Goal: Information Seeking & Learning: Check status

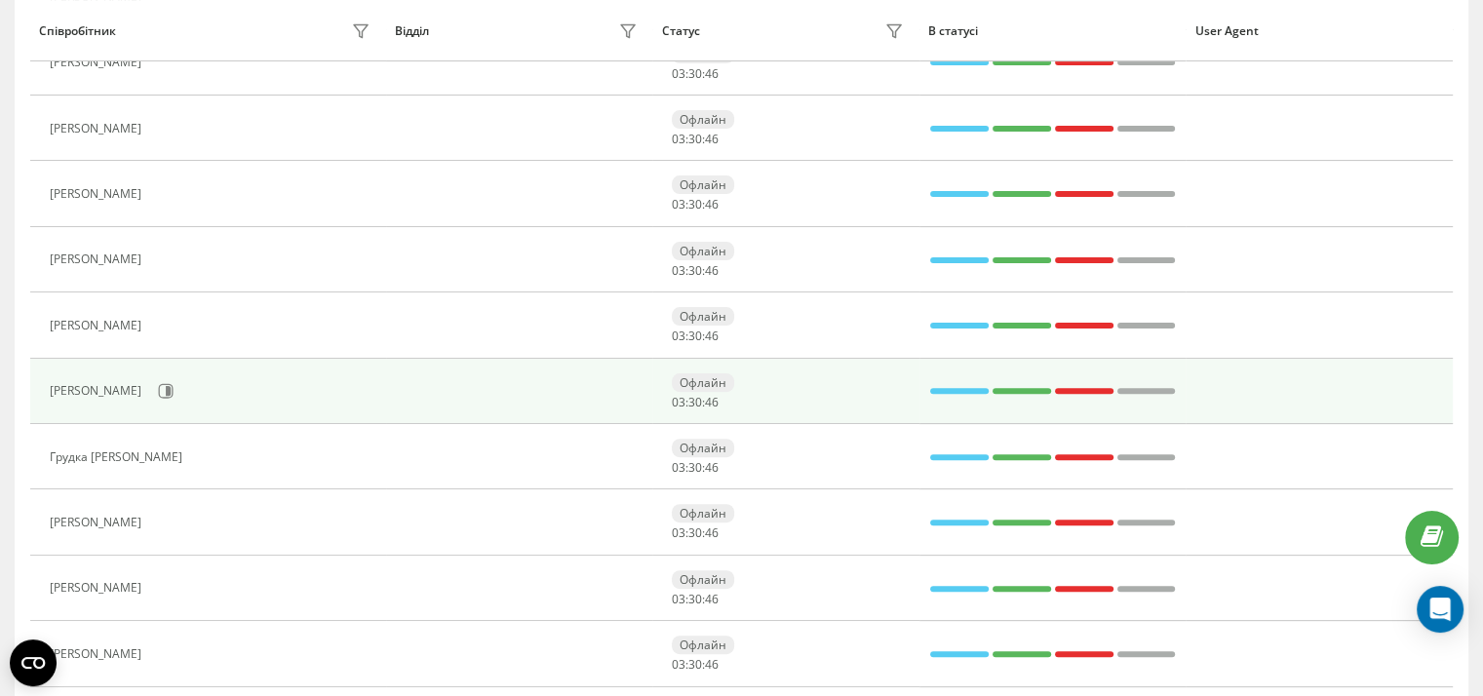
scroll to position [543, 0]
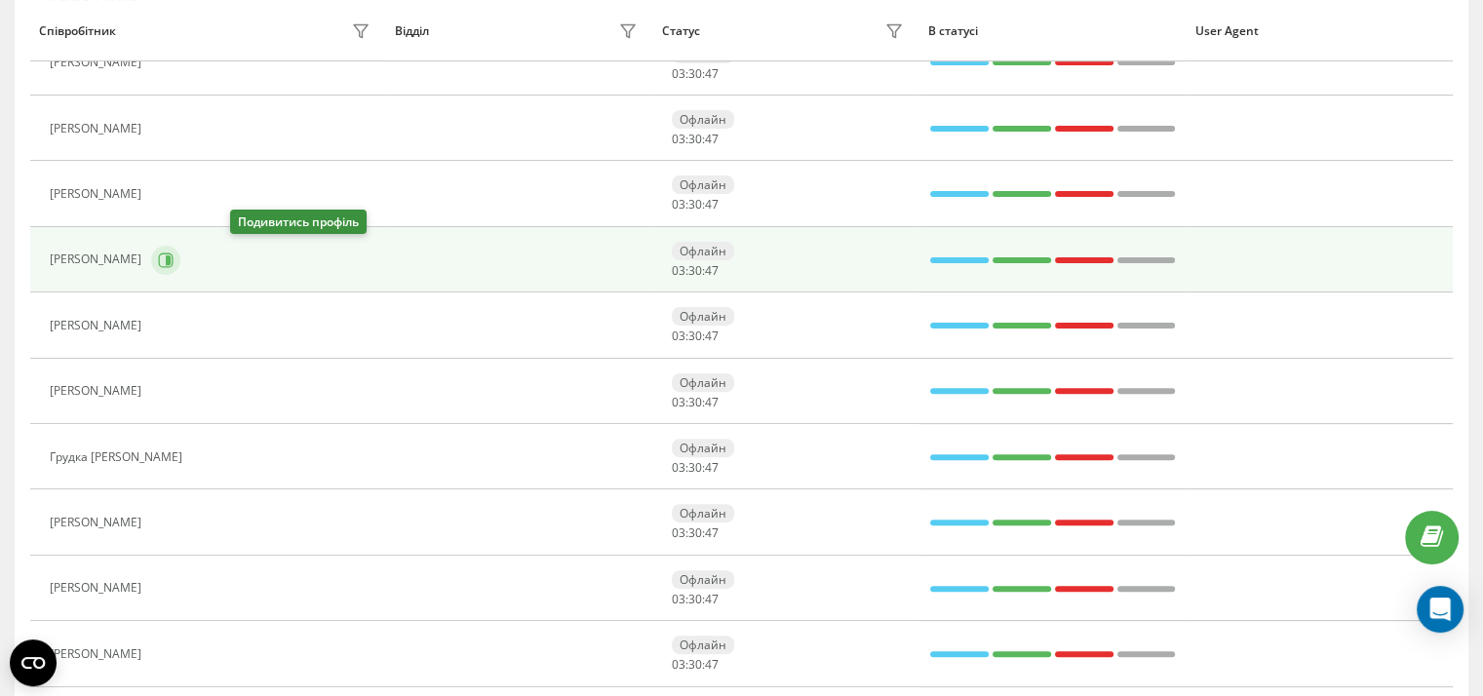
click at [171, 256] on icon at bounding box center [168, 260] width 5 height 10
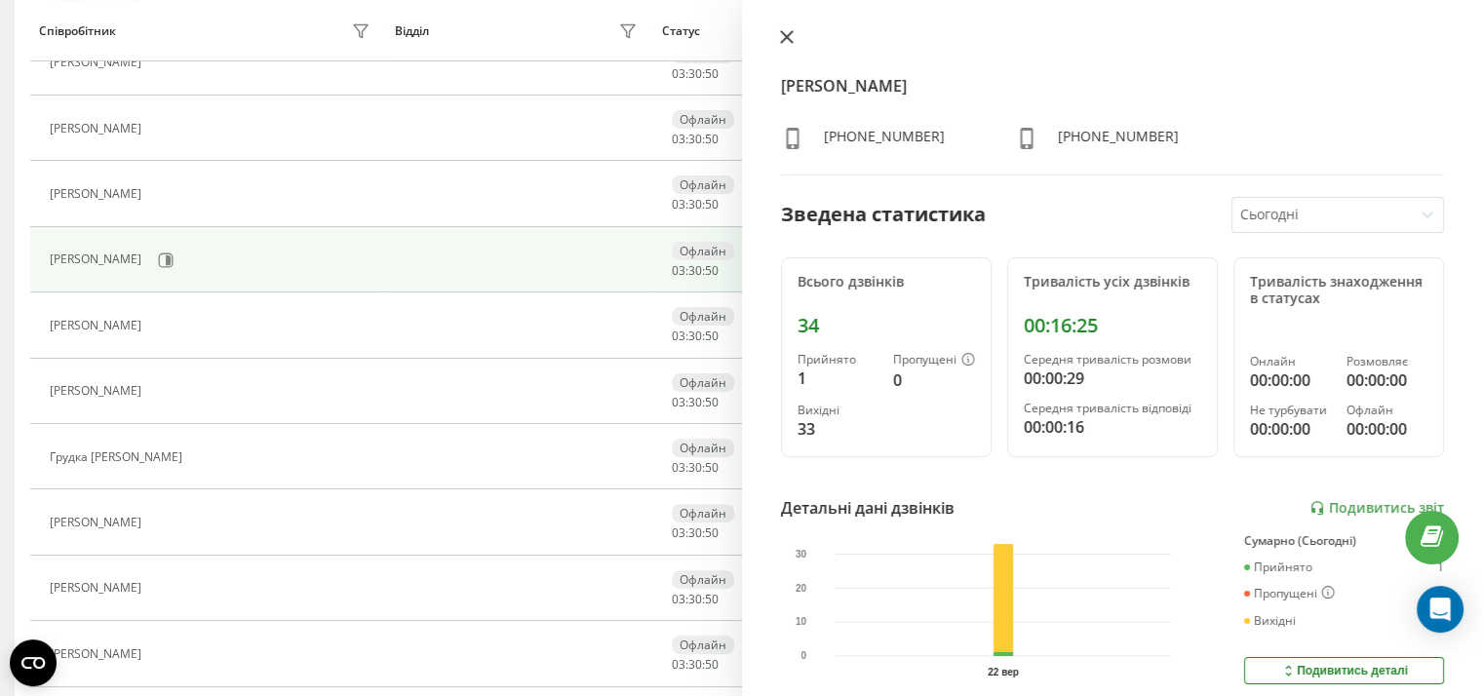
click at [780, 39] on icon at bounding box center [787, 37] width 14 height 14
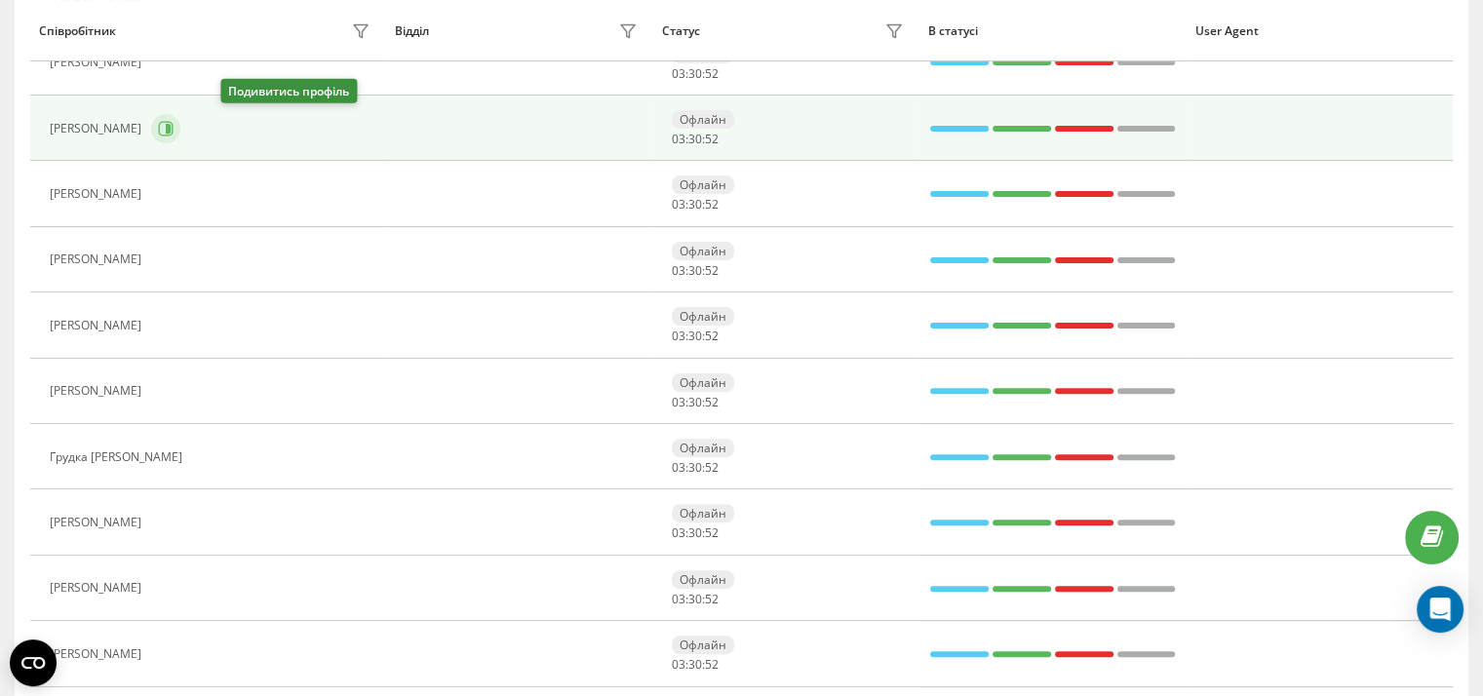
click at [174, 125] on icon at bounding box center [166, 129] width 16 height 16
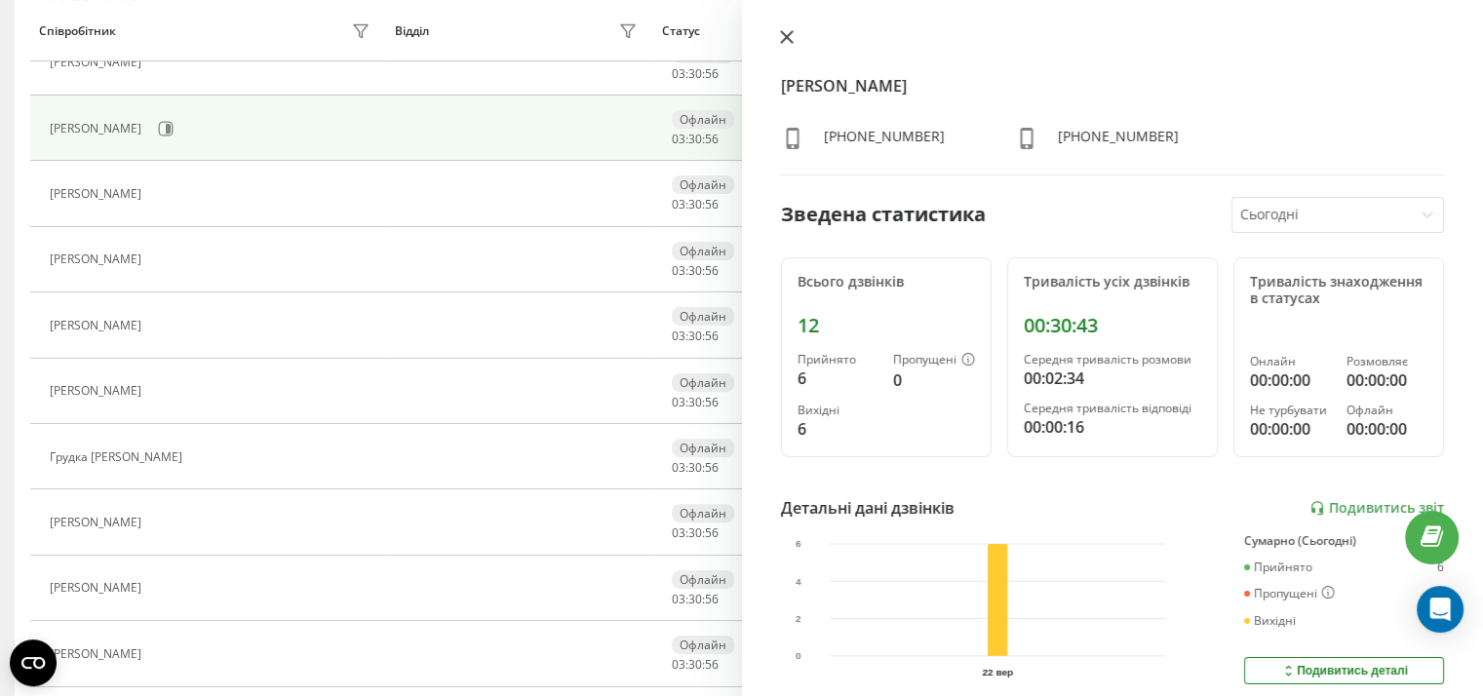
click at [788, 35] on icon at bounding box center [786, 37] width 12 height 12
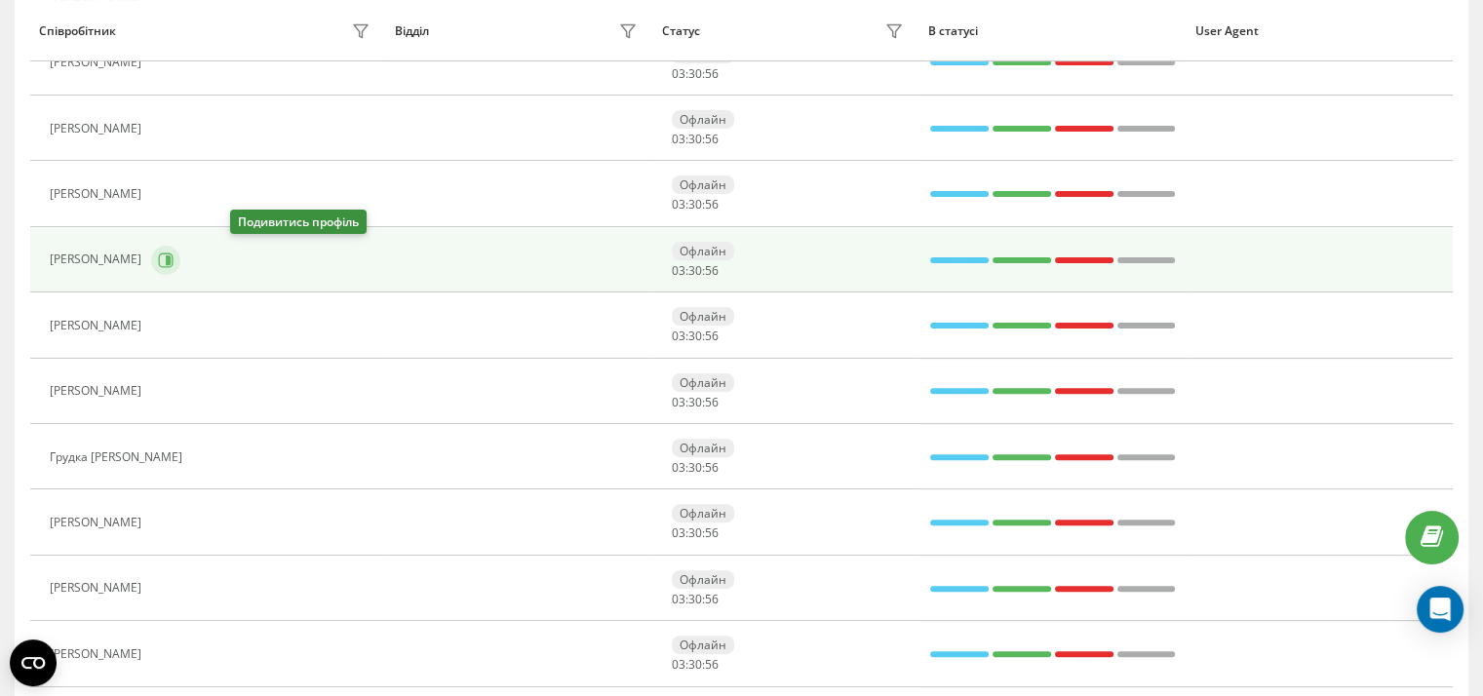
click at [180, 253] on button at bounding box center [165, 260] width 29 height 29
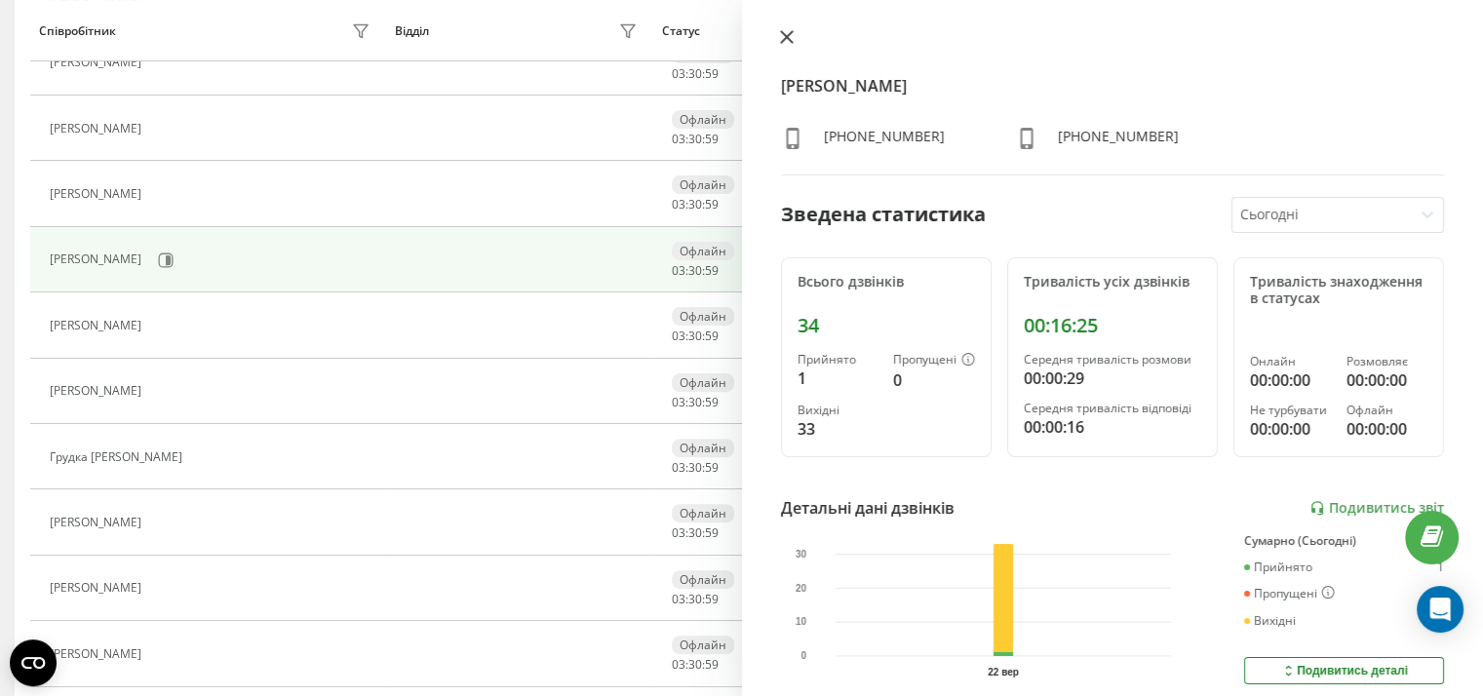
click at [787, 35] on icon at bounding box center [787, 37] width 14 height 14
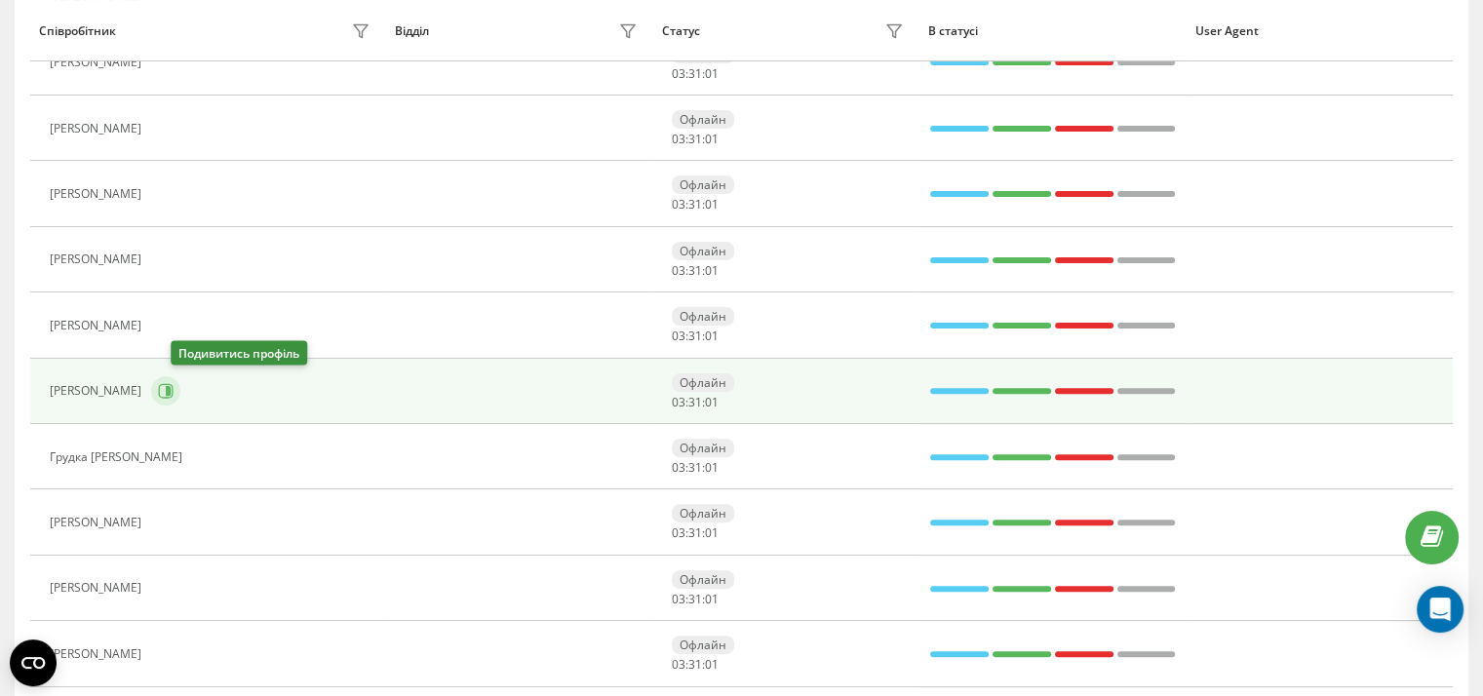
click at [174, 385] on icon at bounding box center [166, 391] width 16 height 16
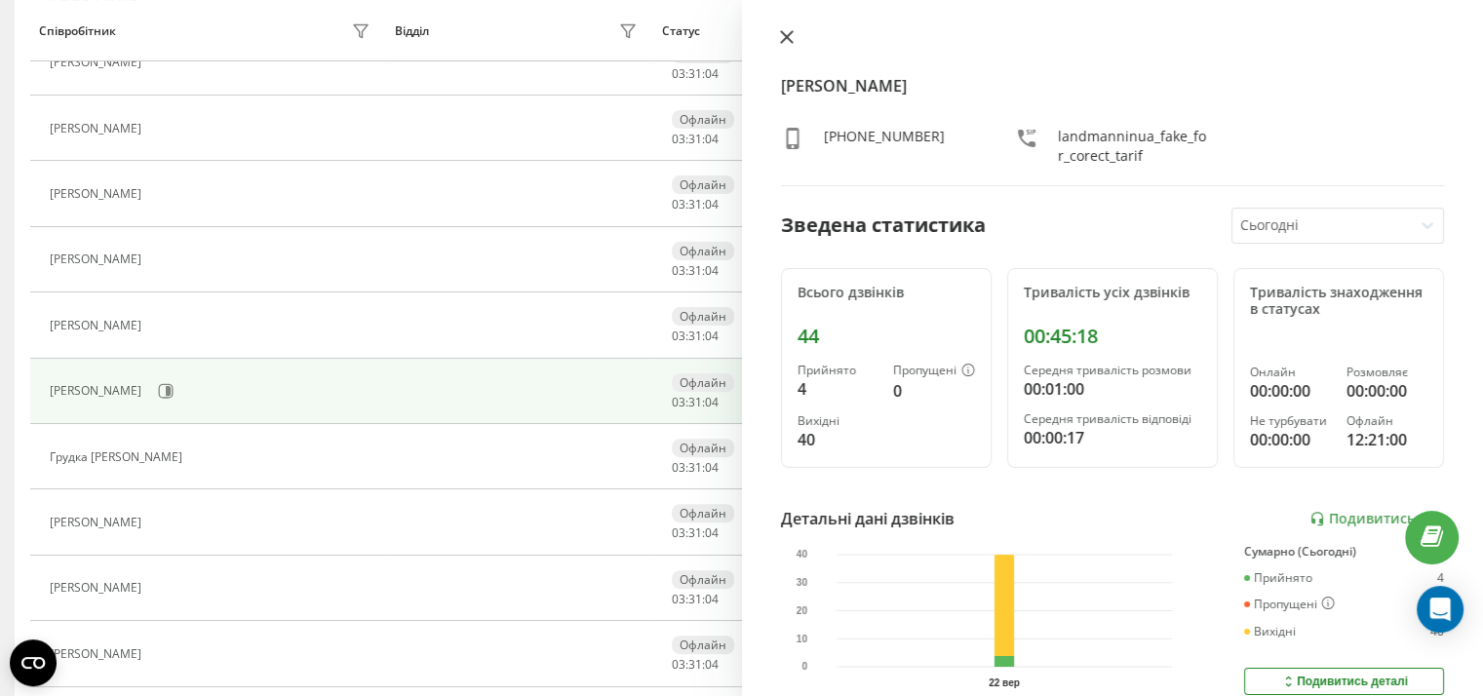
click at [784, 38] on icon at bounding box center [786, 37] width 12 height 12
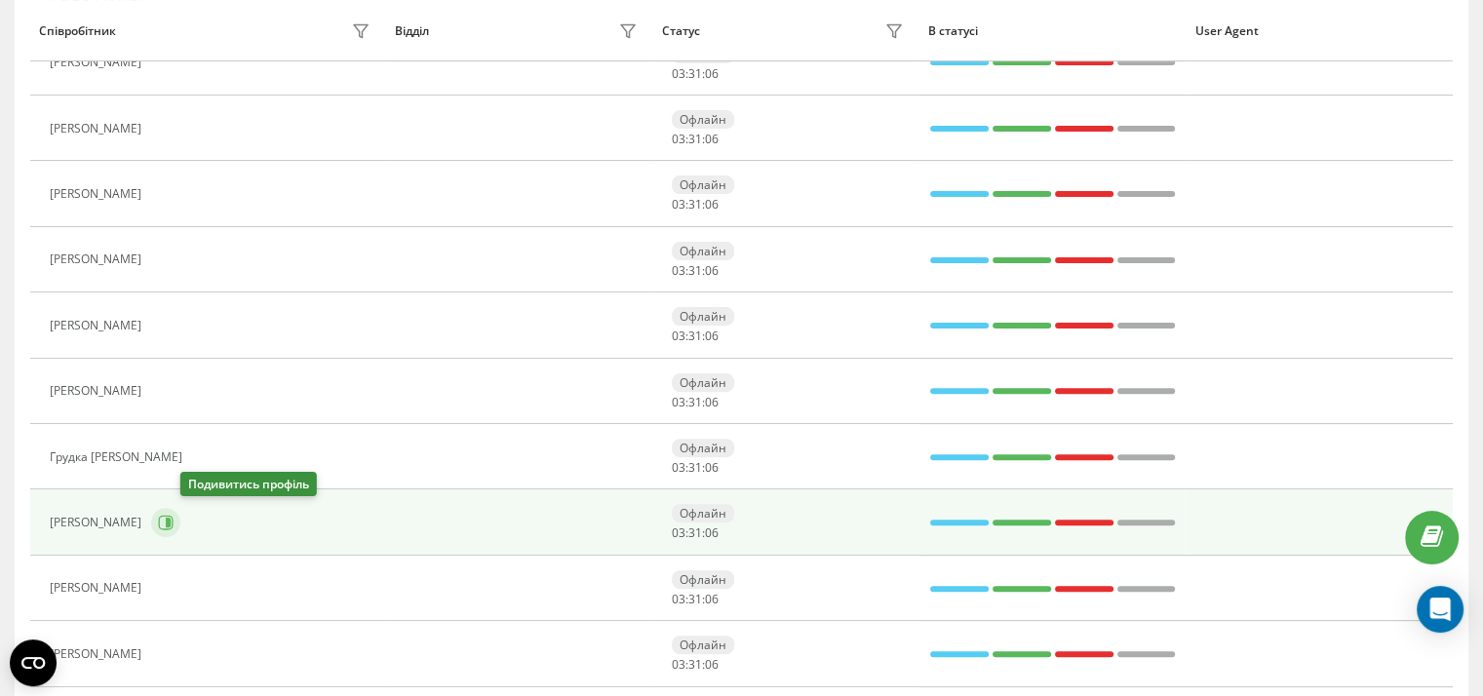
click at [174, 518] on icon at bounding box center [166, 523] width 16 height 16
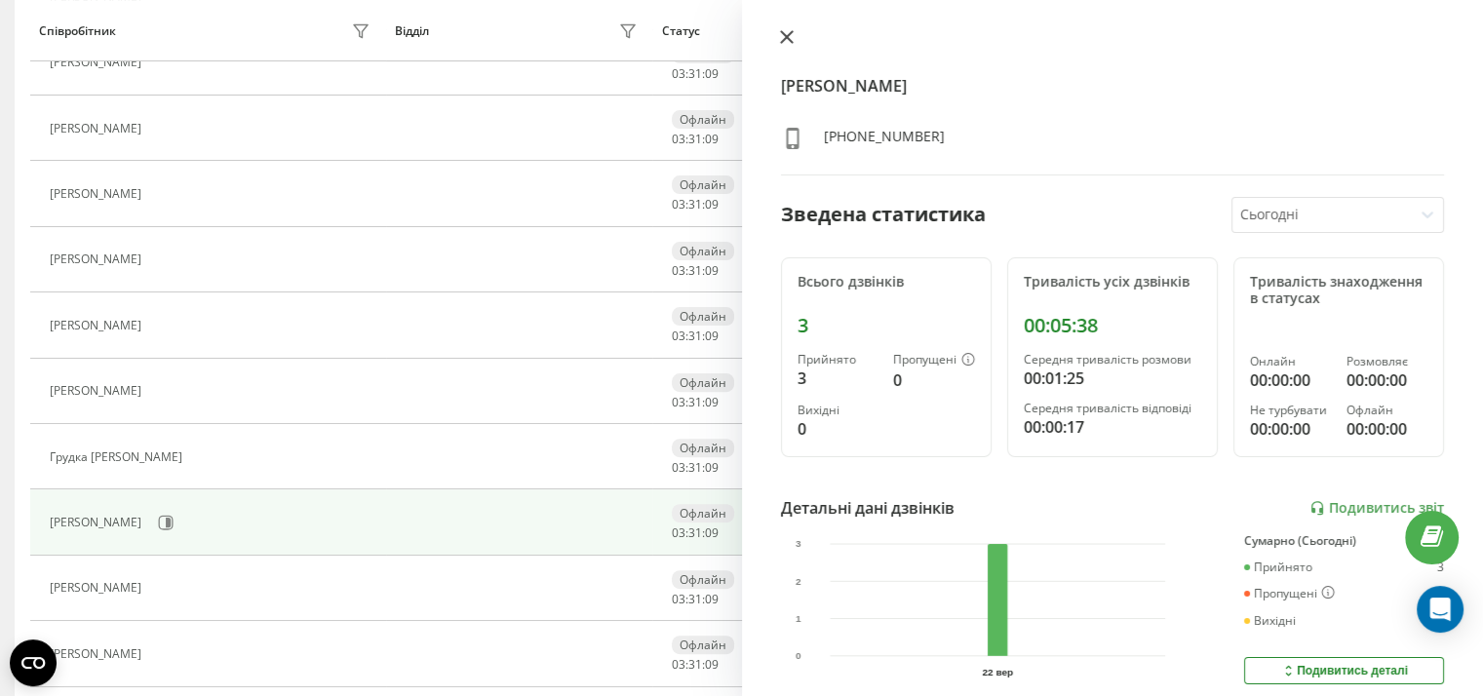
click at [788, 36] on icon at bounding box center [787, 37] width 14 height 14
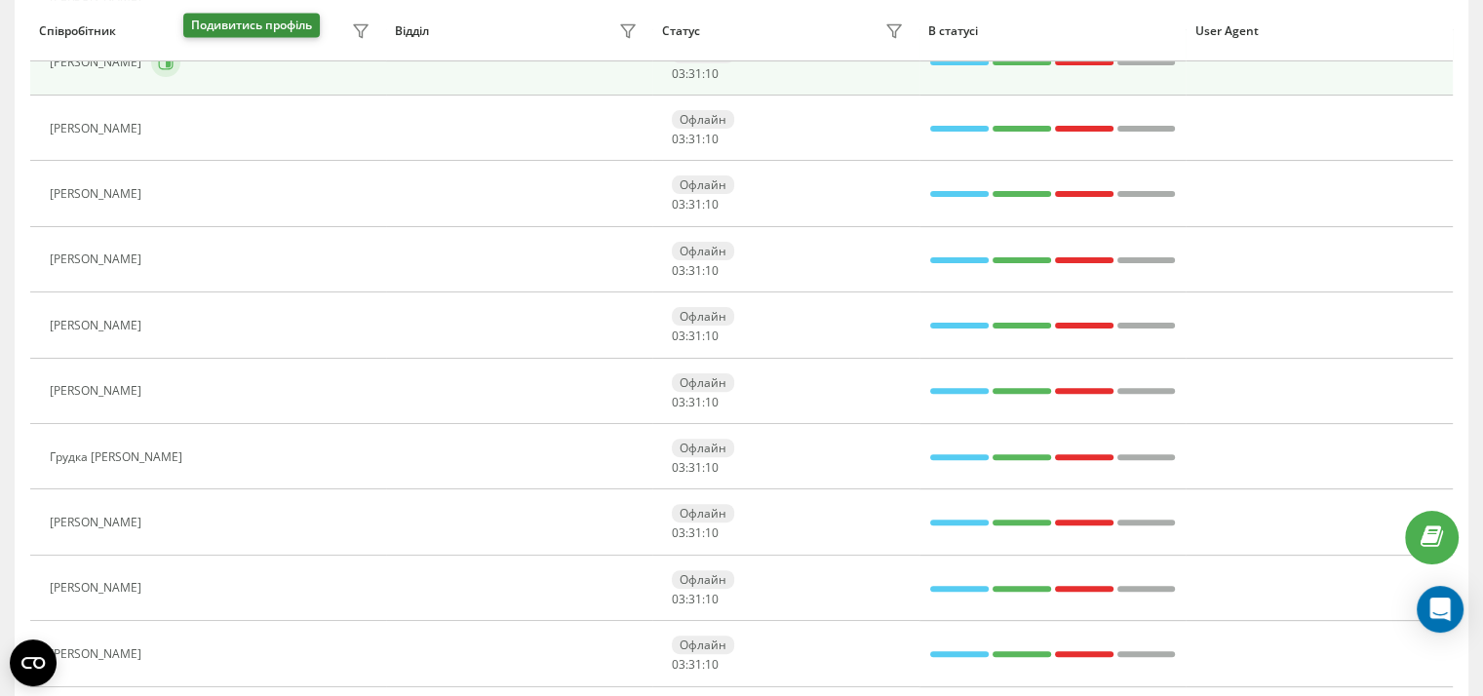
click at [174, 66] on icon at bounding box center [166, 63] width 15 height 15
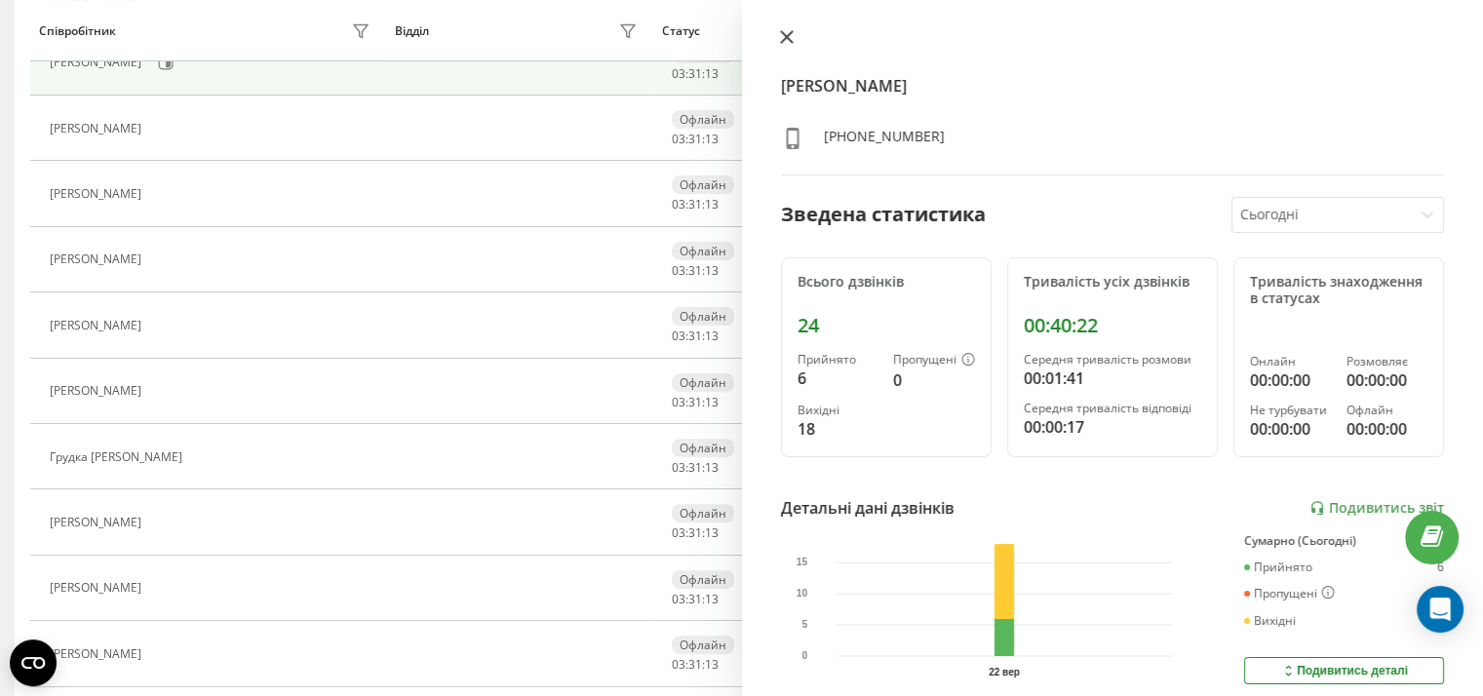
click at [778, 37] on button at bounding box center [786, 38] width 25 height 19
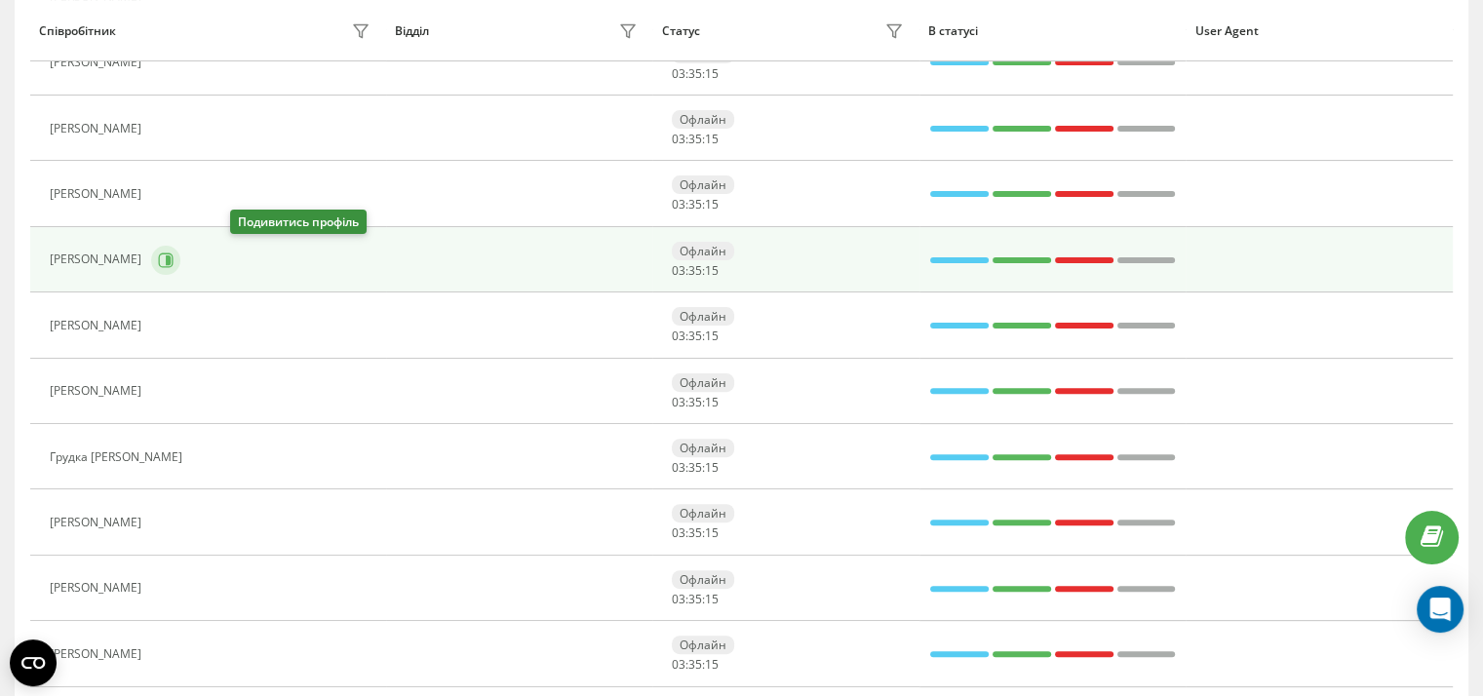
click at [174, 254] on icon at bounding box center [166, 260] width 15 height 15
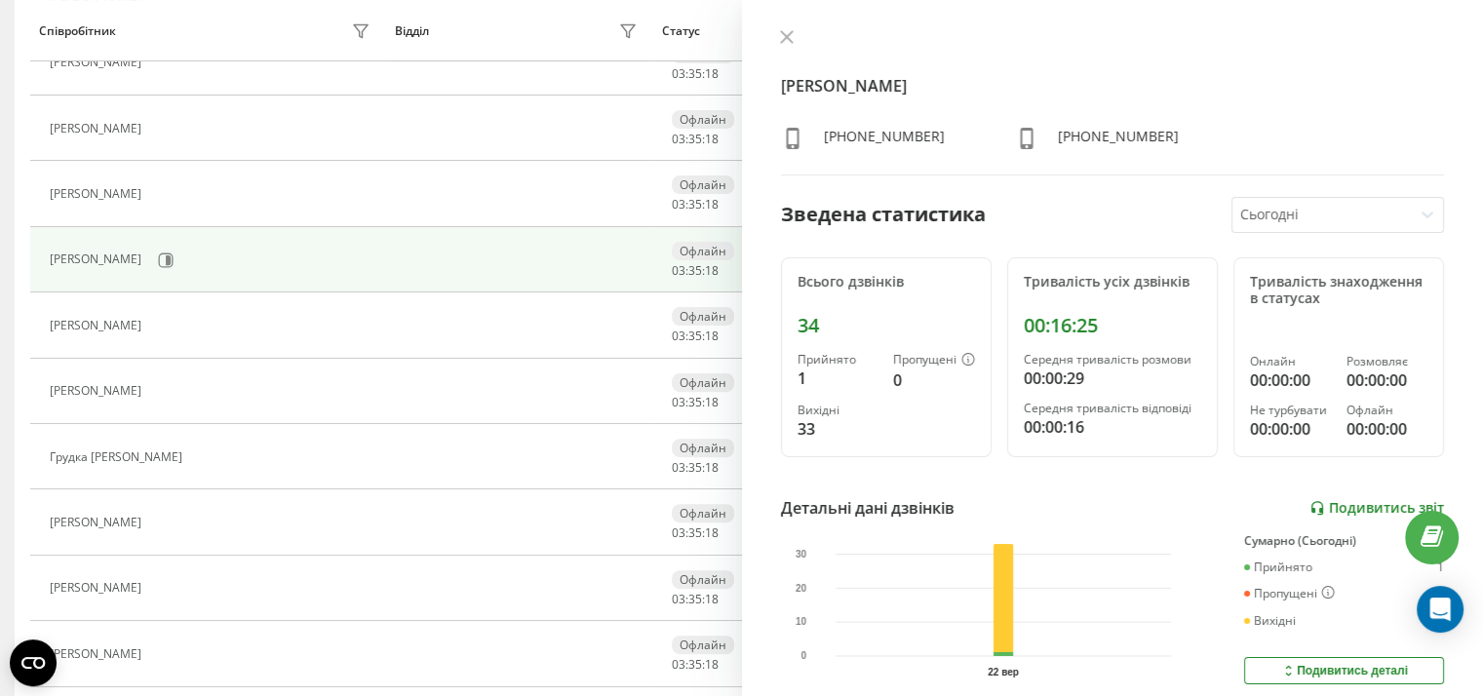
click at [1336, 501] on link "Подивитись звіт" at bounding box center [1377, 508] width 135 height 17
click at [1330, 500] on link "Подивитись звіт" at bounding box center [1377, 508] width 135 height 17
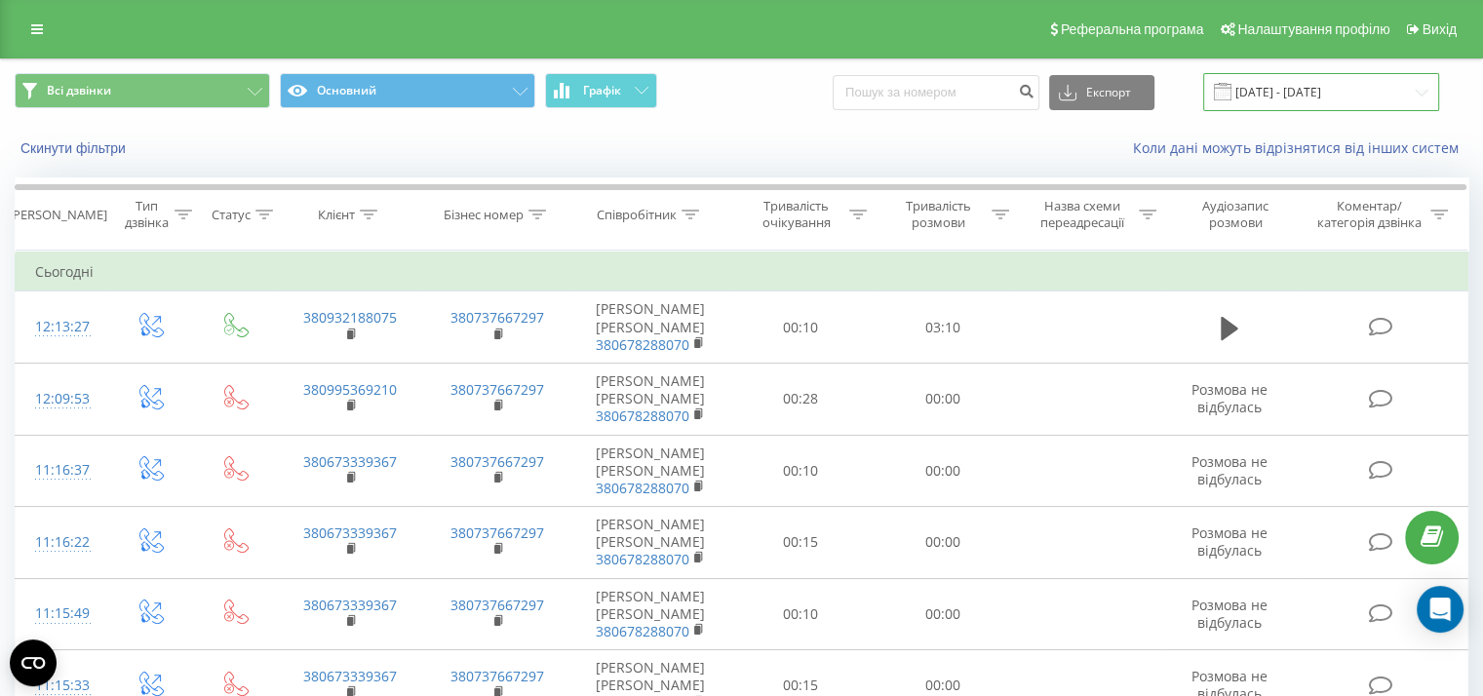
click at [1294, 89] on input "[DATE] - [DATE]" at bounding box center [1321, 92] width 236 height 38
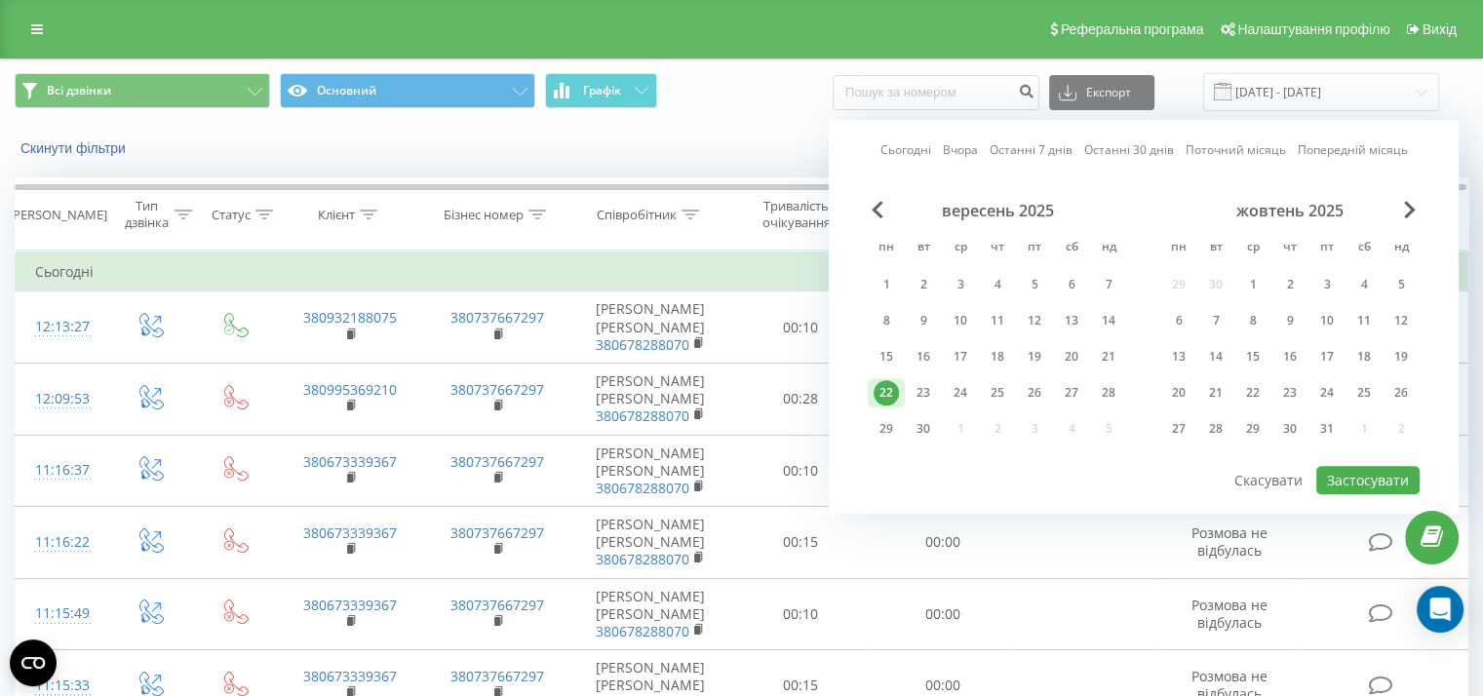
click at [909, 151] on link "Сьогодні" at bounding box center [906, 150] width 51 height 19
click at [1342, 474] on button "Застосувати" at bounding box center [1368, 480] width 103 height 28
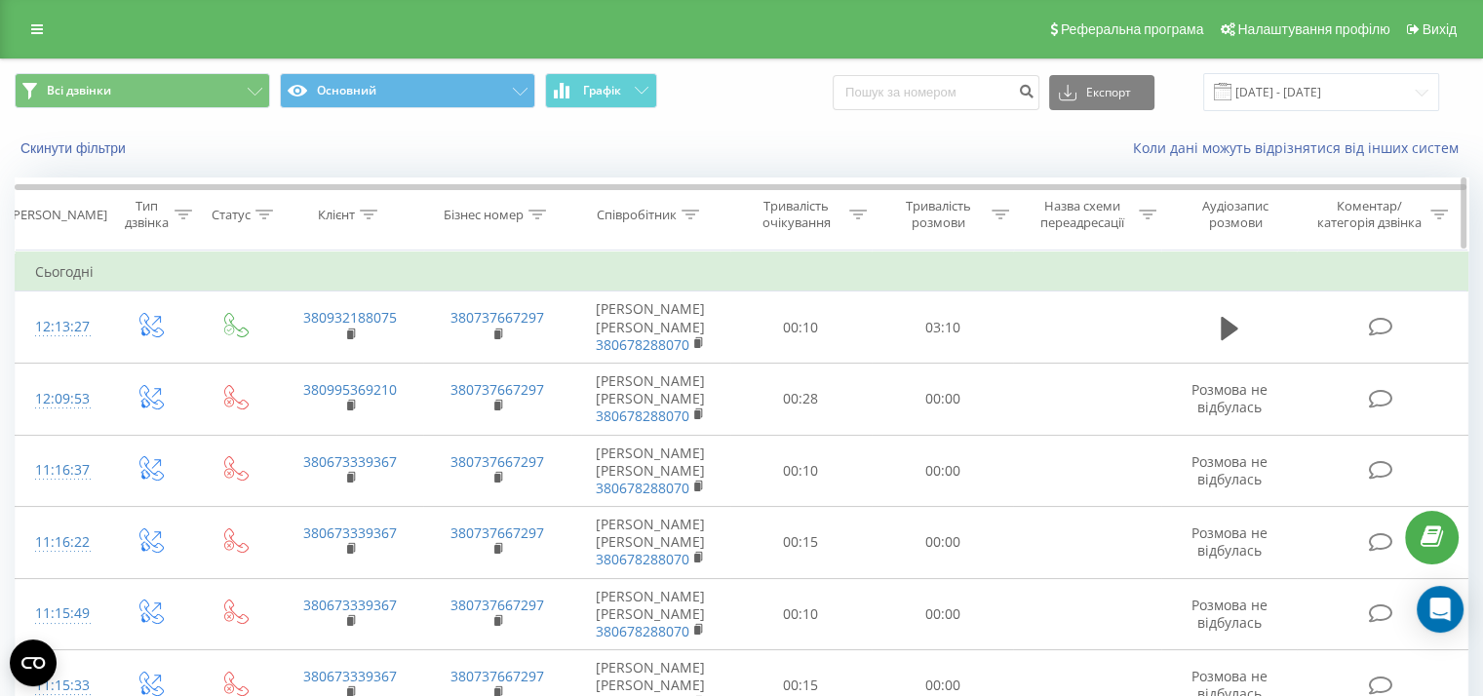
click at [995, 215] on icon at bounding box center [1001, 215] width 18 height 10
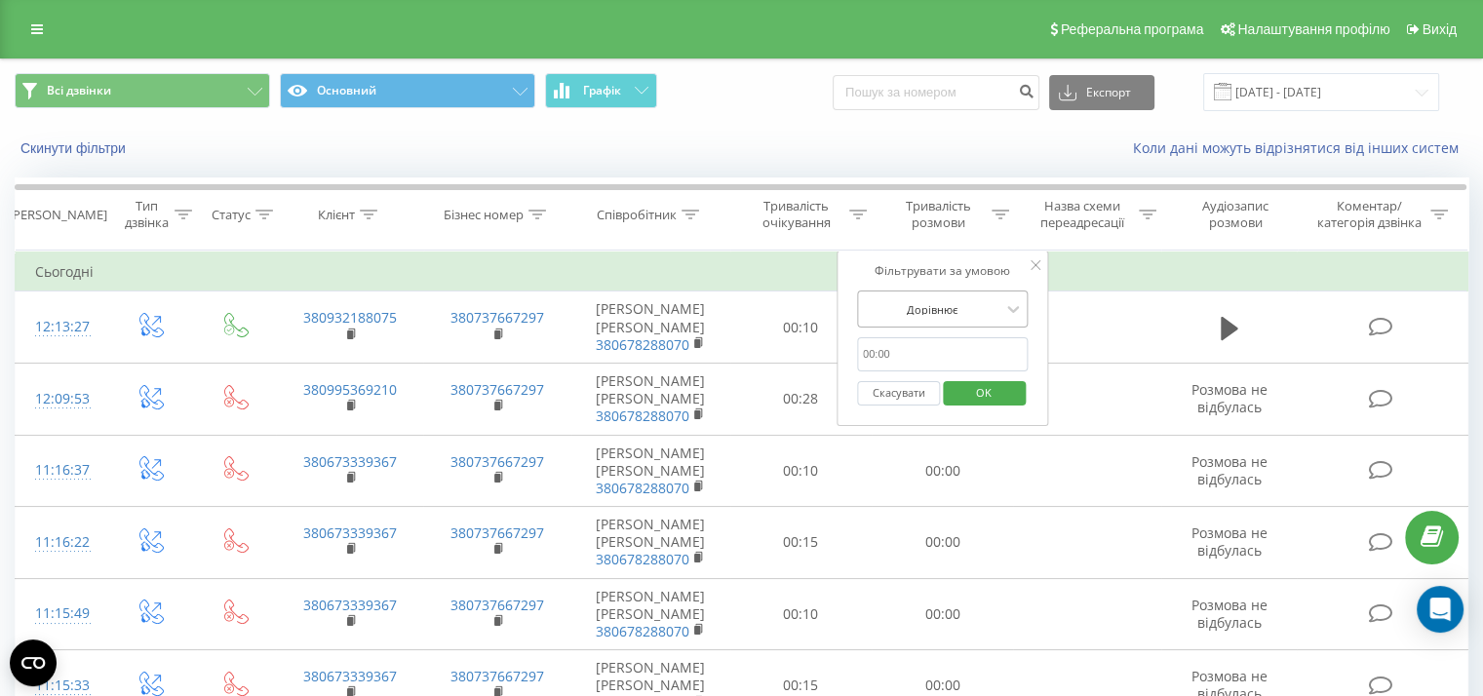
click at [976, 319] on div "Дорівнює" at bounding box center [932, 309] width 142 height 29
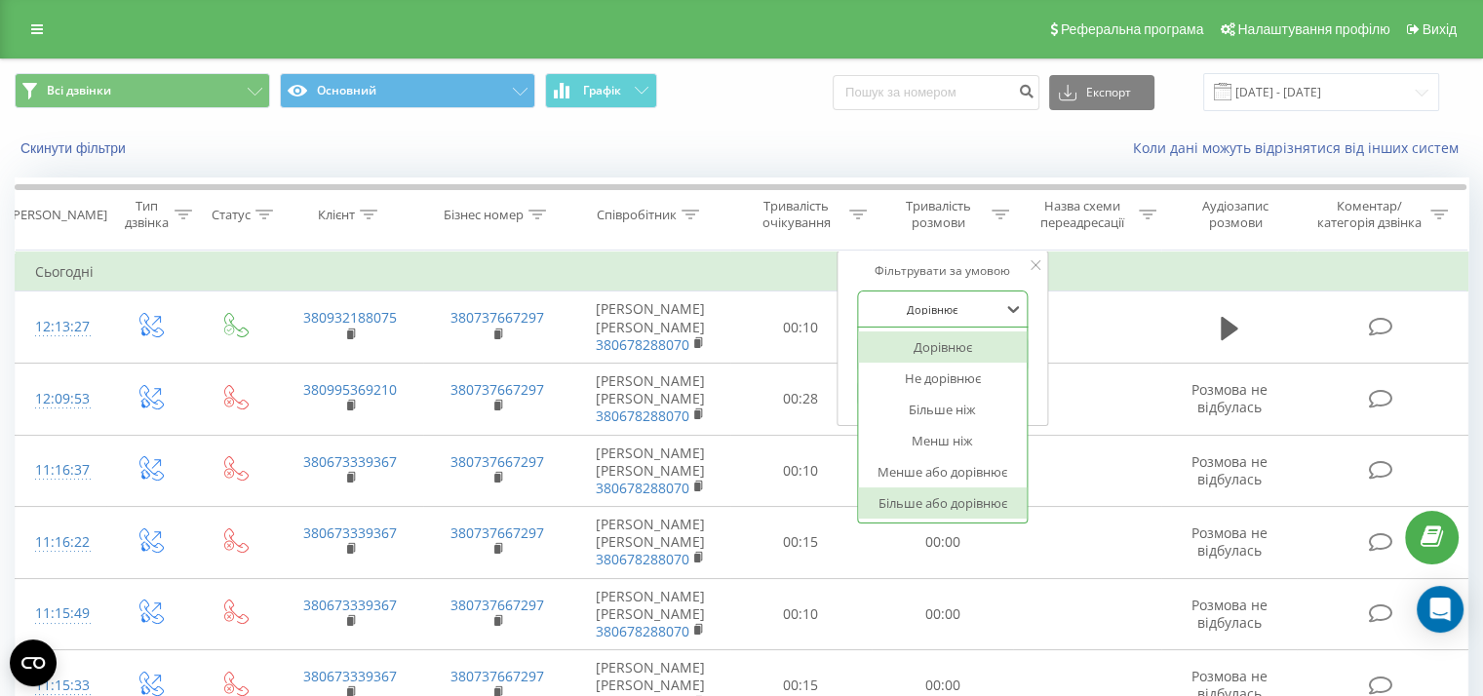
click at [943, 502] on div "Більше або дорівнює" at bounding box center [943, 503] width 170 height 31
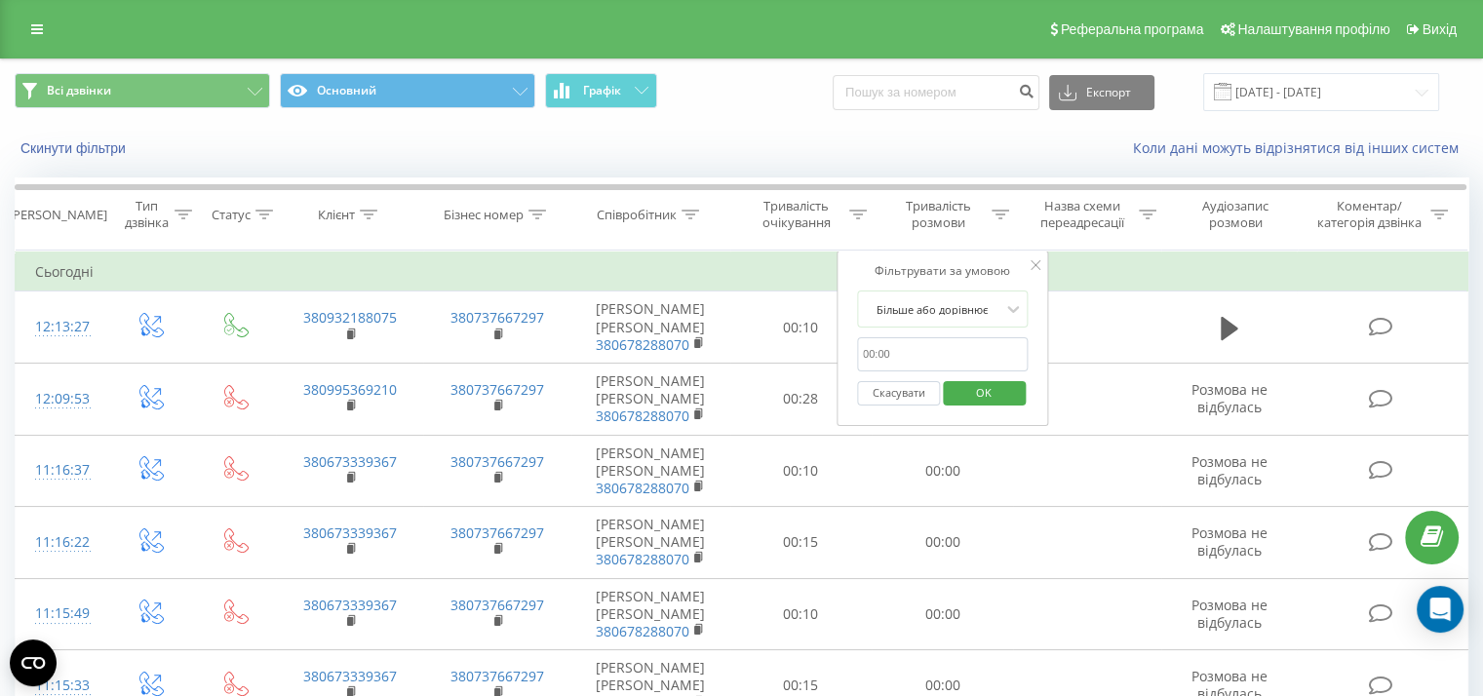
click at [967, 349] on input "text" at bounding box center [943, 354] width 172 height 34
type input "0050"
click at [973, 396] on span "OK" at bounding box center [984, 392] width 55 height 30
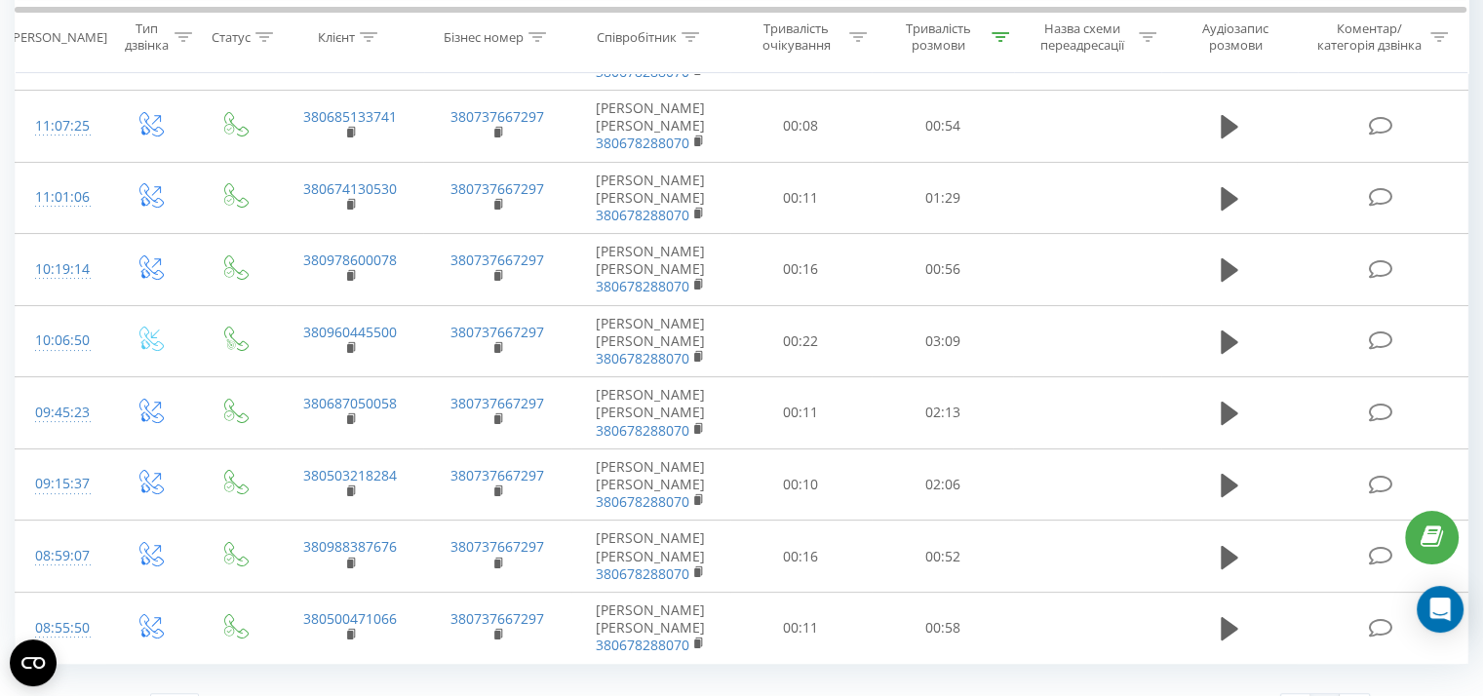
scroll to position [271, 0]
